Goal: Information Seeking & Learning: Find specific page/section

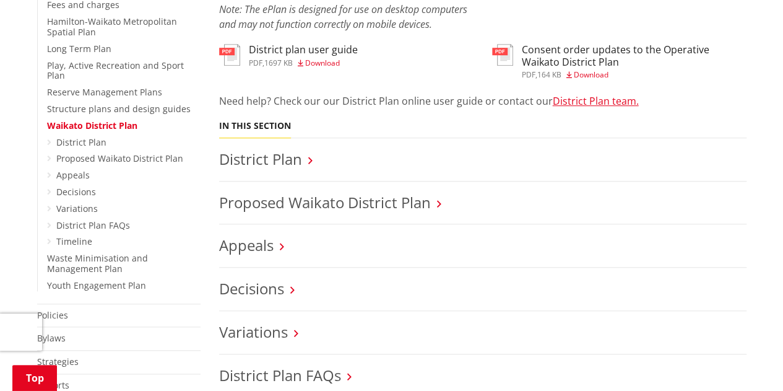
scroll to position [433, 0]
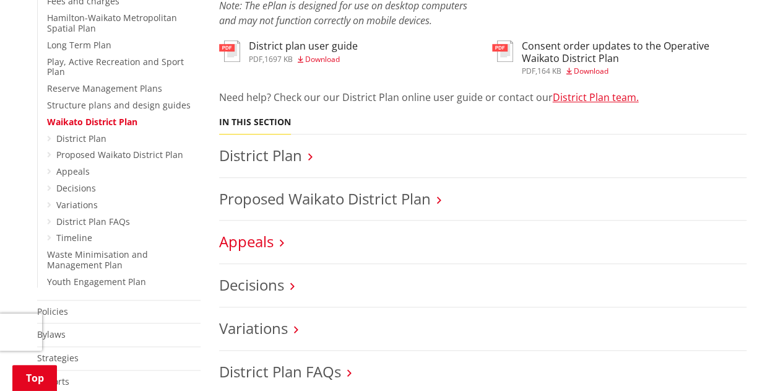
click at [267, 251] on link "Appeals" at bounding box center [246, 241] width 54 height 20
click at [262, 247] on link "Appeals" at bounding box center [246, 241] width 54 height 20
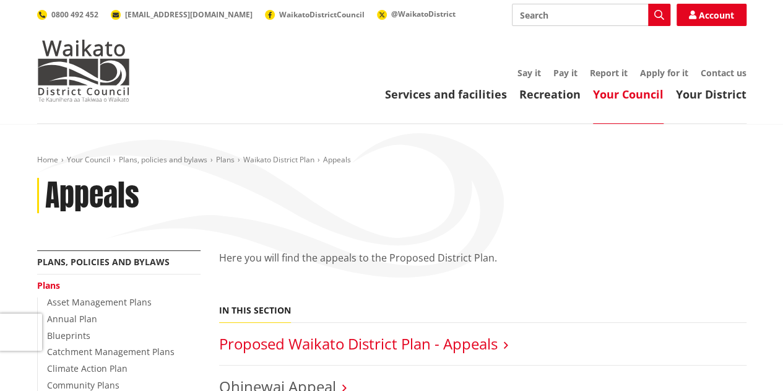
click at [295, 346] on link "Proposed Waikato District Plan - Appeals" at bounding box center [358, 343] width 279 height 20
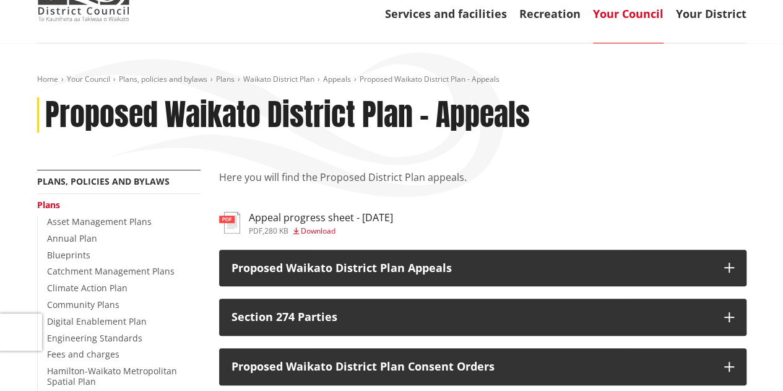
scroll to position [124, 0]
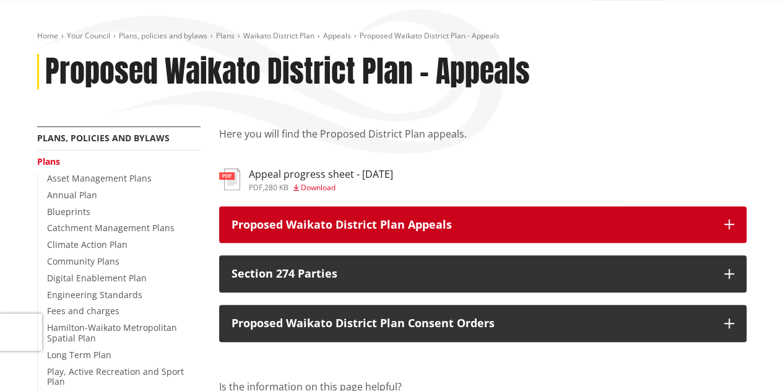
click at [535, 217] on button "Proposed Waikato District Plan Appeals" at bounding box center [482, 224] width 527 height 37
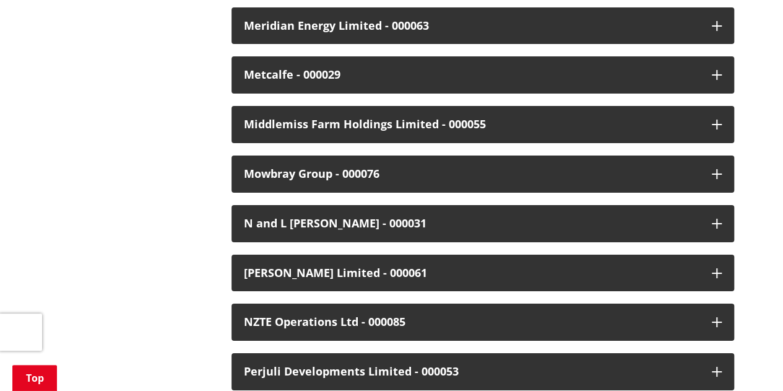
scroll to position [2291, 0]
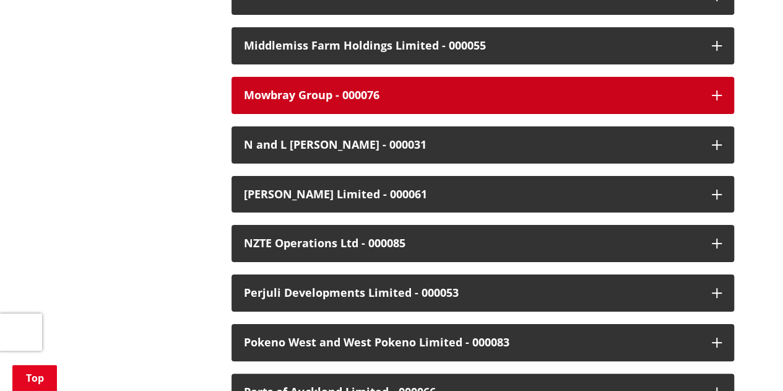
click at [286, 89] on div "Mowbray Group - 000076" at bounding box center [472, 95] width 456 height 12
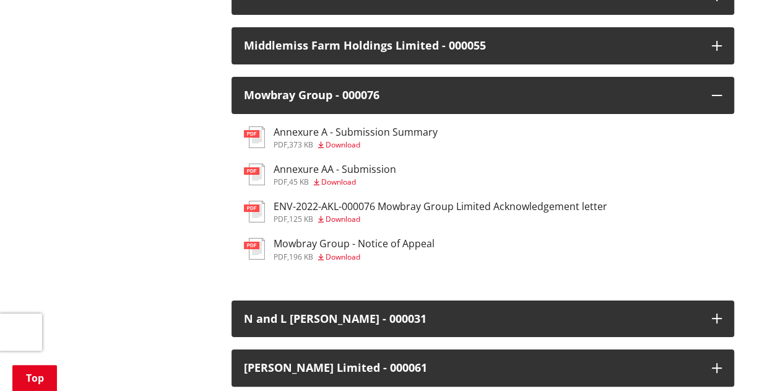
click at [301, 238] on h3 "Mowbray Group - Notice of Appeal" at bounding box center [354, 244] width 161 height 12
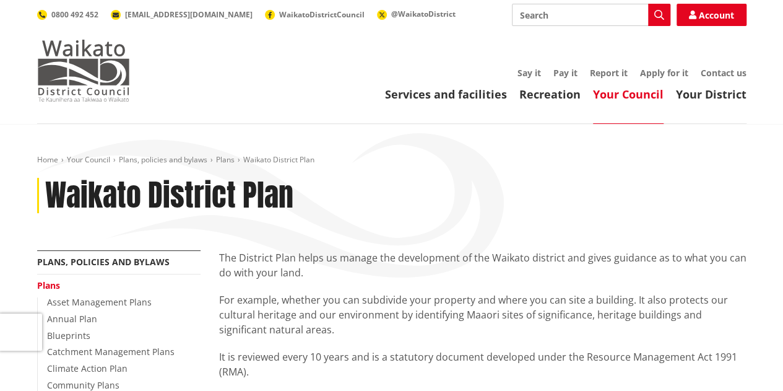
click at [88, 93] on img at bounding box center [83, 71] width 93 height 62
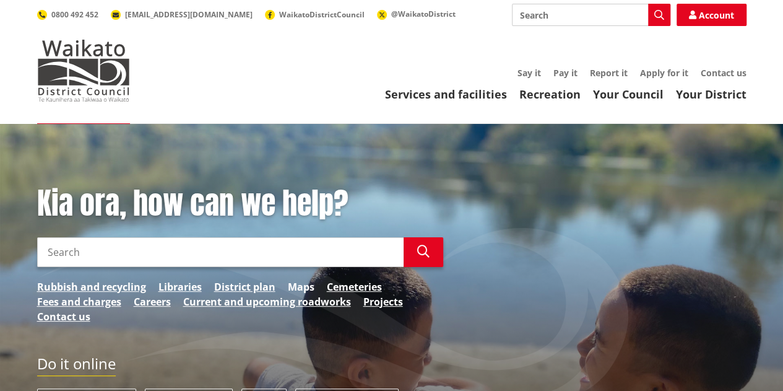
click at [306, 286] on link "Maps" at bounding box center [301, 286] width 27 height 15
